Goal: Task Accomplishment & Management: Manage account settings

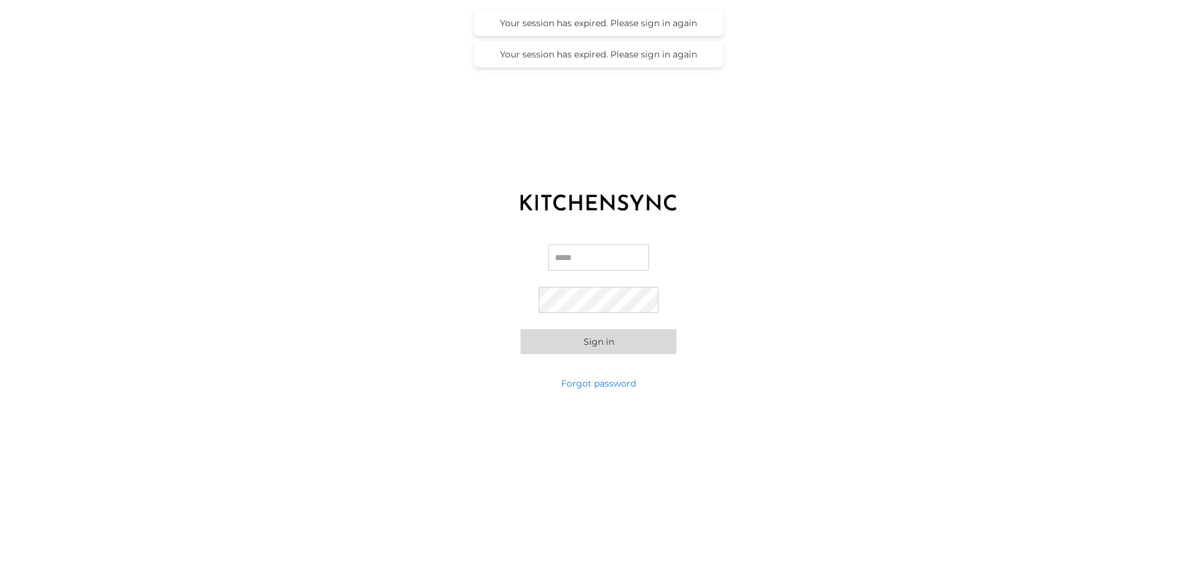
type input "**********"
click at [626, 334] on button "Sign in" at bounding box center [599, 341] width 156 height 25
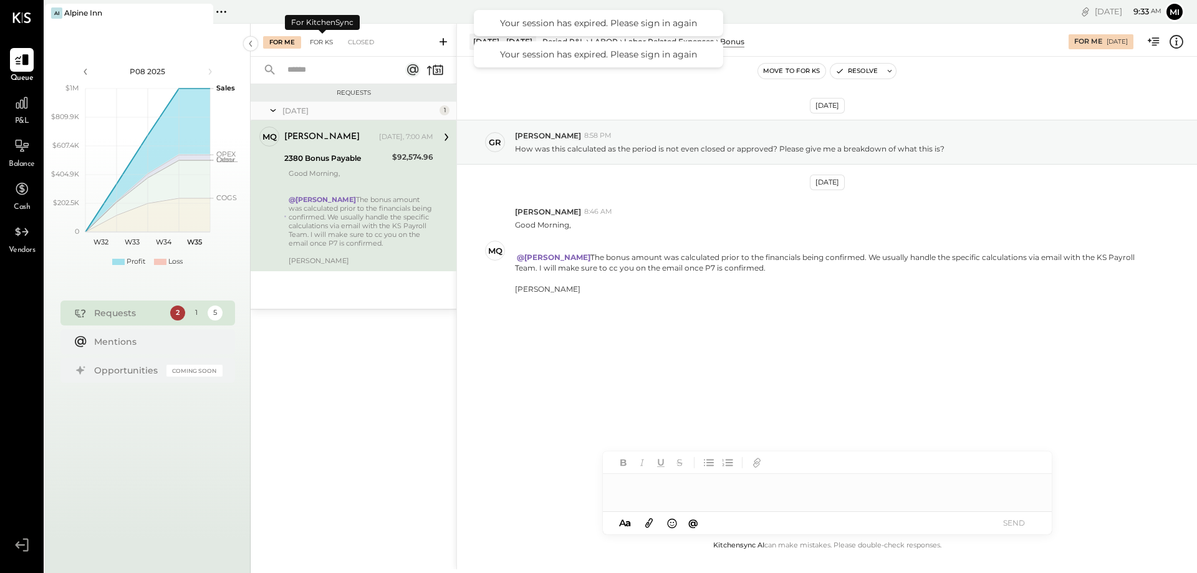
click at [313, 45] on div "For KS" at bounding box center [322, 42] width 36 height 12
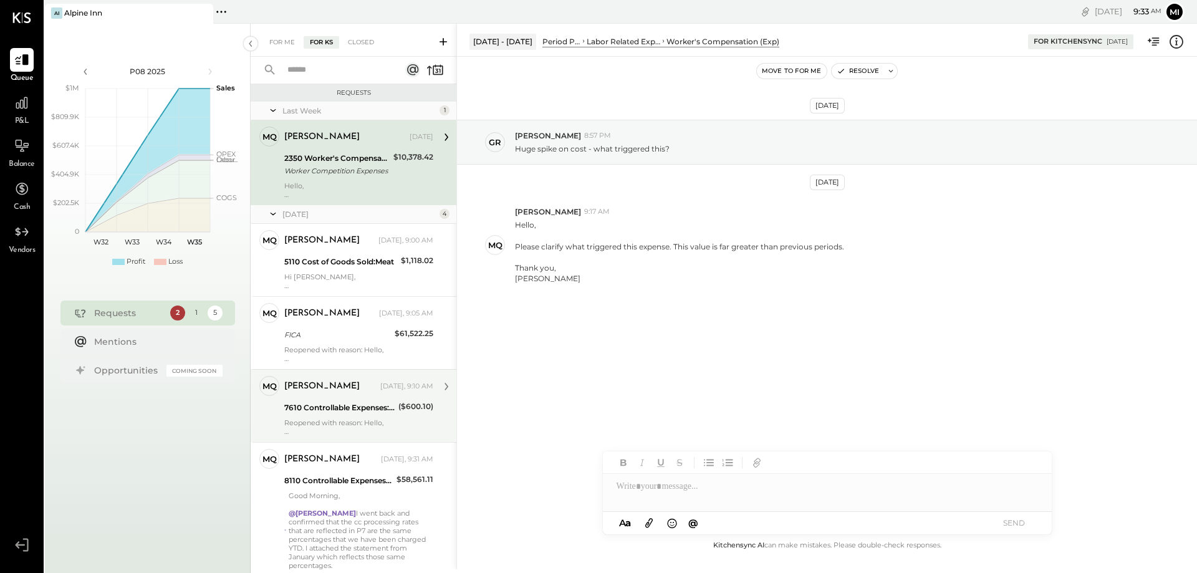
scroll to position [33, 0]
